Goal: Task Accomplishment & Management: Manage account settings

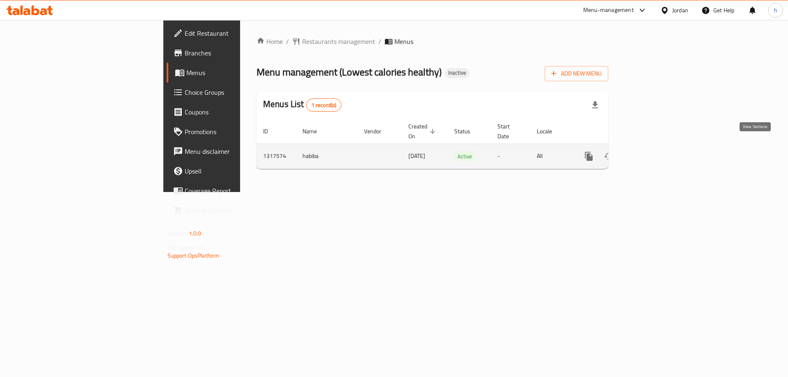
click at [652, 153] on icon "enhanced table" at bounding box center [648, 156] width 7 height 7
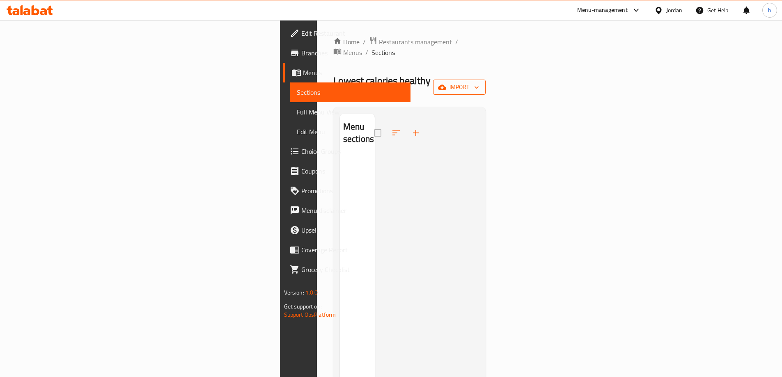
click at [479, 82] on span "import" at bounding box center [459, 87] width 39 height 10
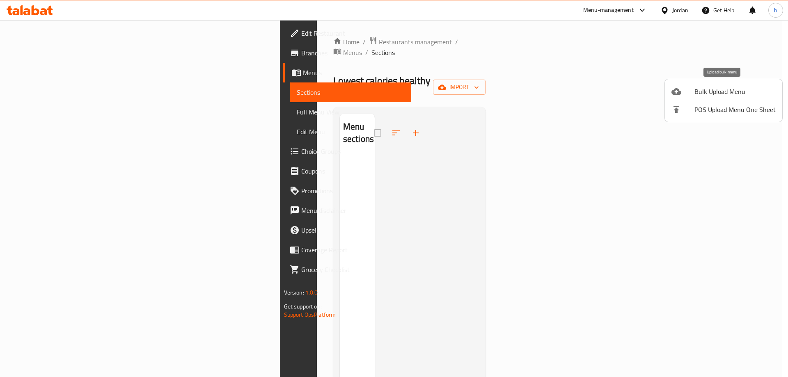
click at [719, 90] on span "Bulk Upload Menu" at bounding box center [735, 92] width 81 height 10
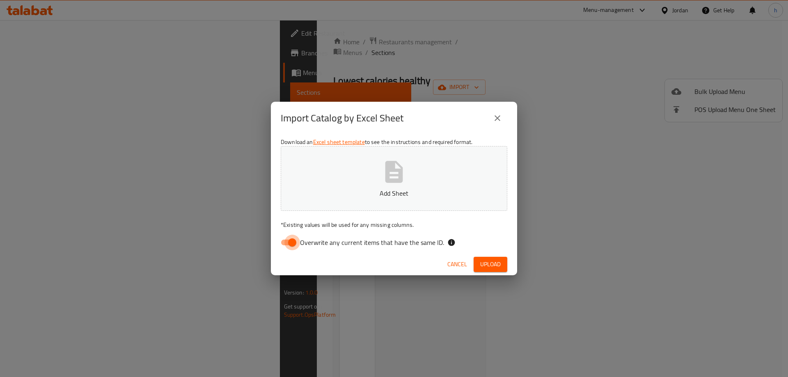
click at [288, 241] on input "Overwrite any current items that have the same ID." at bounding box center [292, 243] width 47 height 16
checkbox input "false"
click at [488, 262] on span "Upload" at bounding box center [490, 265] width 21 height 10
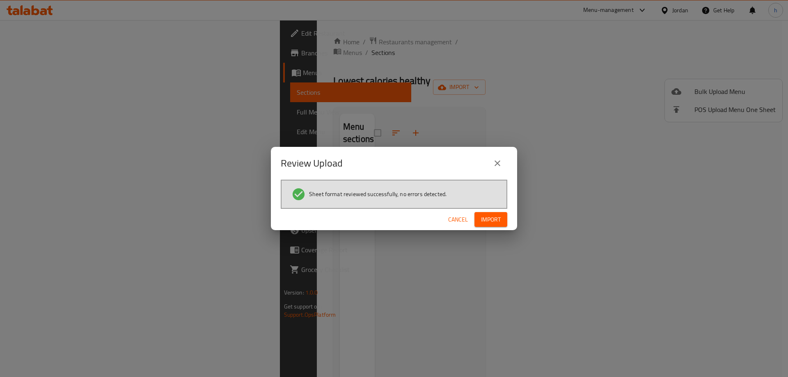
click at [485, 219] on span "Import" at bounding box center [491, 220] width 20 height 10
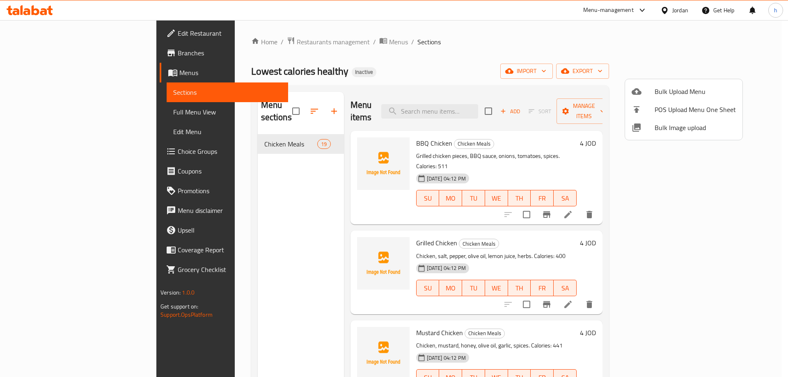
click at [498, 51] on div at bounding box center [394, 188] width 788 height 377
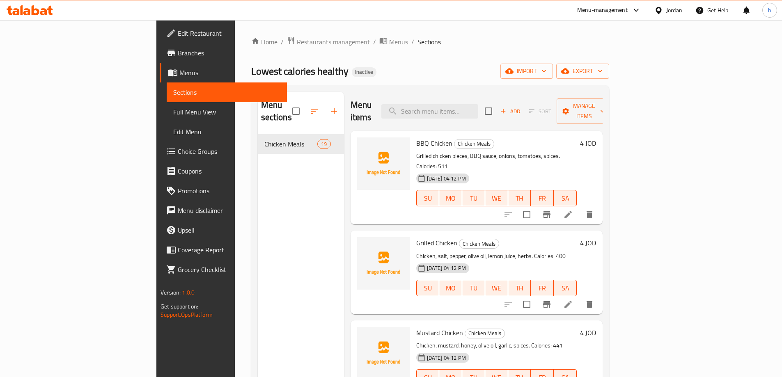
scroll to position [123, 0]
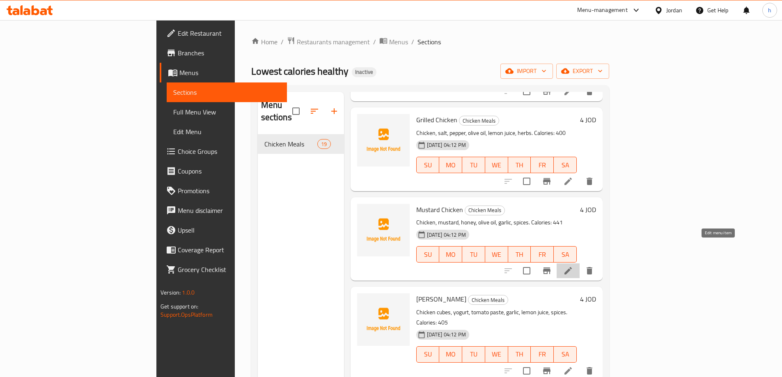
click at [573, 266] on icon at bounding box center [568, 271] width 10 height 10
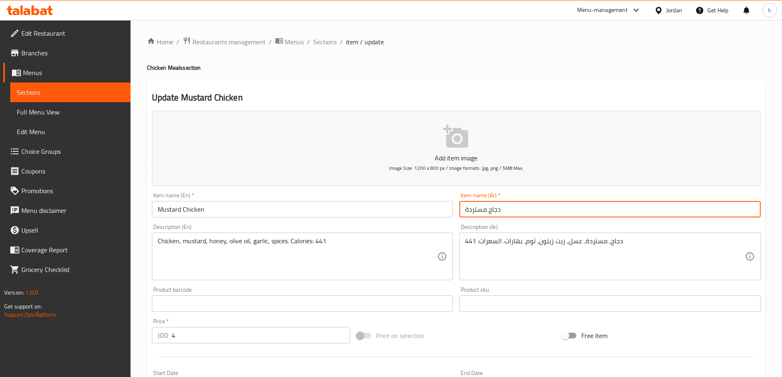
click at [483, 210] on input "دجاج مستردة" at bounding box center [610, 209] width 301 height 16
click at [473, 211] on input "دجاج مستردة" at bounding box center [610, 209] width 301 height 16
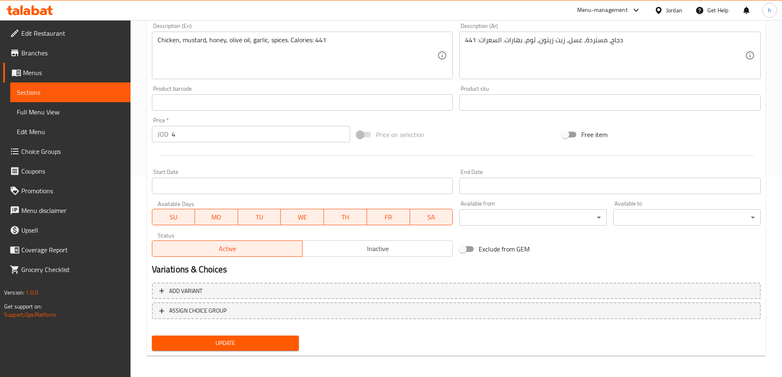
scroll to position [203, 0]
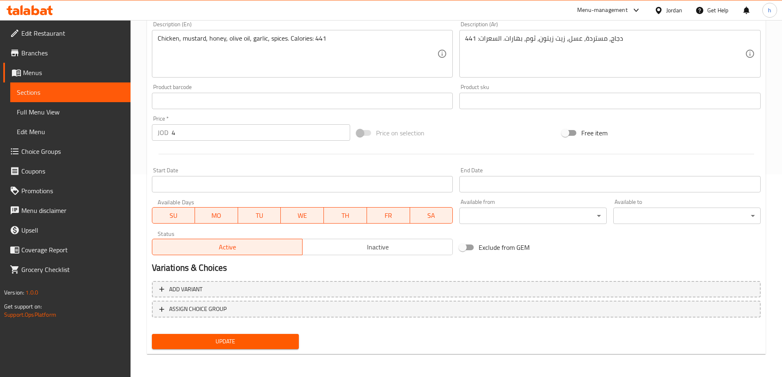
type input "دجاج خردل"
click at [224, 342] on span "Update" at bounding box center [226, 342] width 134 height 10
click at [76, 94] on span "Sections" at bounding box center [70, 92] width 107 height 10
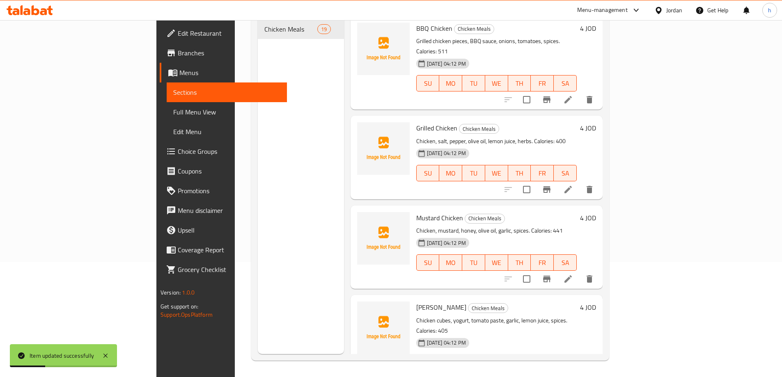
scroll to position [115, 0]
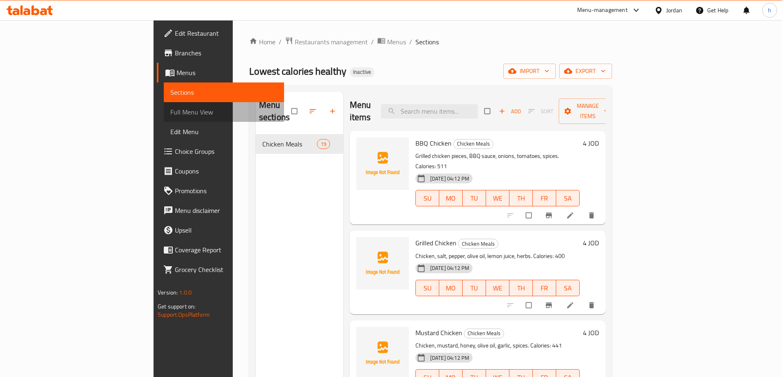
click at [170, 109] on span "Full Menu View" at bounding box center [223, 112] width 107 height 10
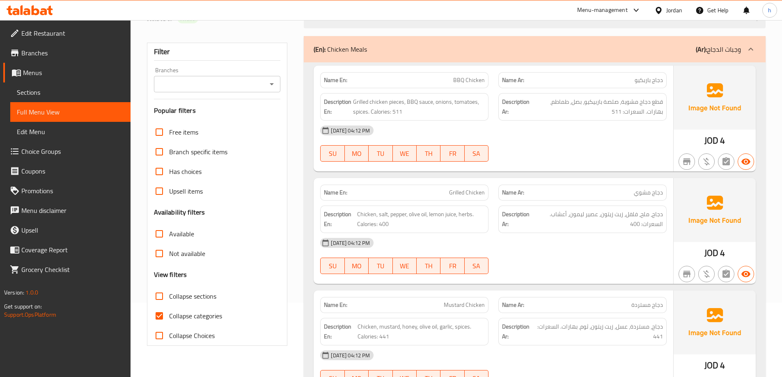
scroll to position [82, 0]
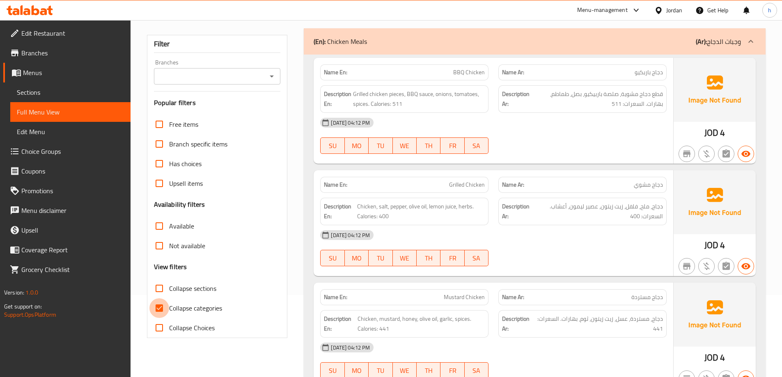
click at [159, 310] on input "Collapse categories" at bounding box center [159, 309] width 20 height 20
checkbox input "false"
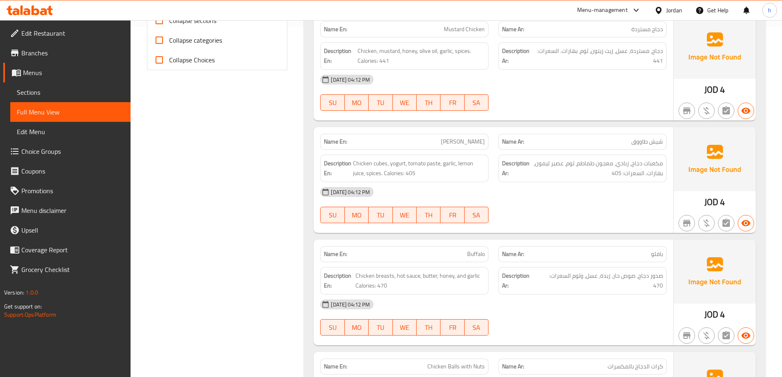
scroll to position [370, 0]
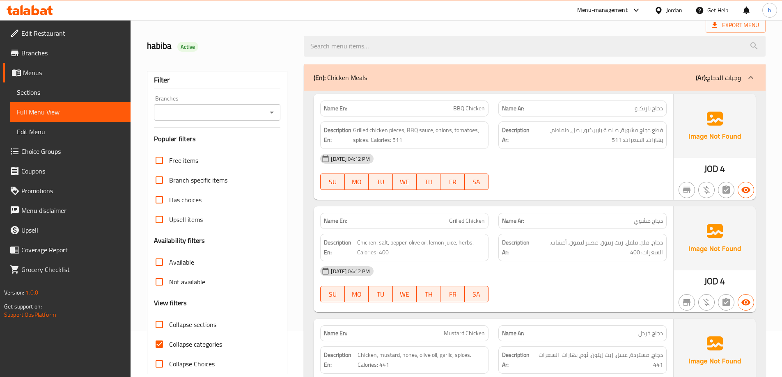
scroll to position [82, 0]
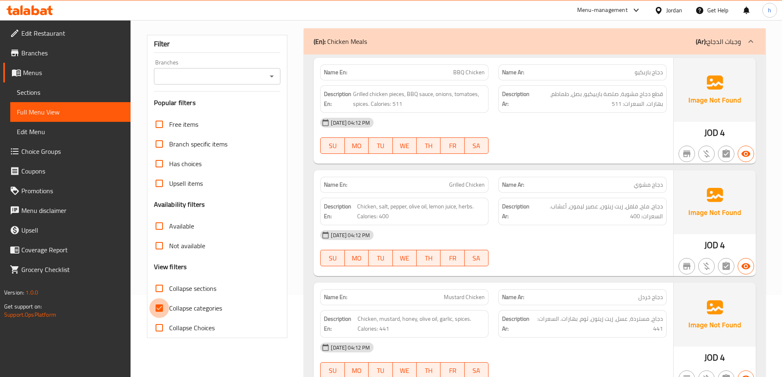
click at [162, 307] on input "Collapse categories" at bounding box center [159, 309] width 20 height 20
checkbox input "false"
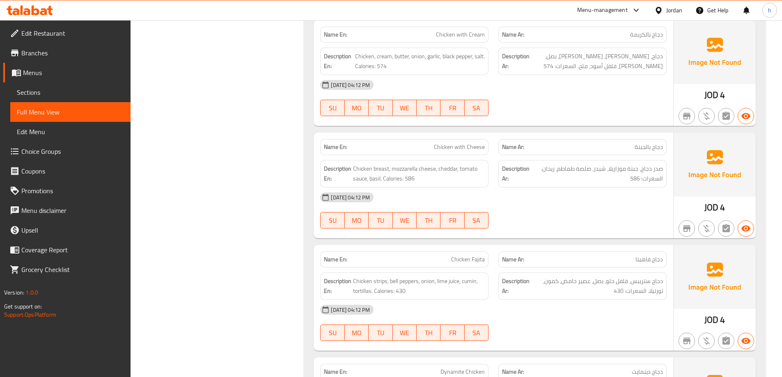
scroll to position [1804, 0]
